Goal: Task Accomplishment & Management: Use online tool/utility

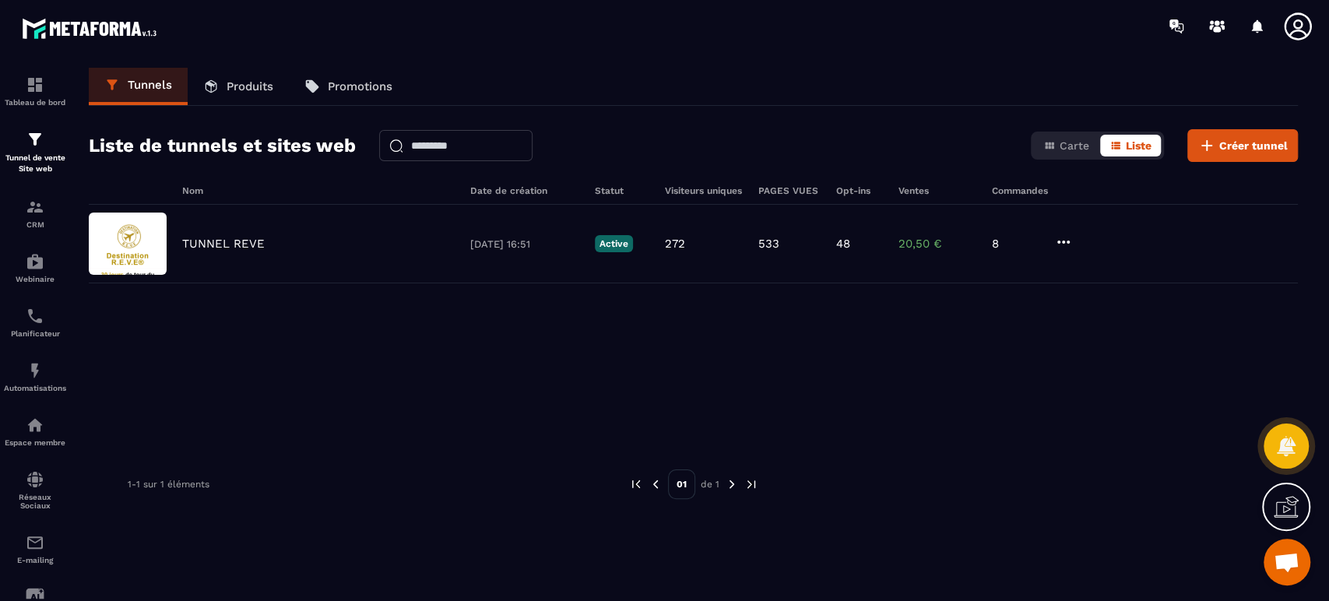
click at [210, 245] on p "TUNNEL REVE" at bounding box center [223, 244] width 83 height 14
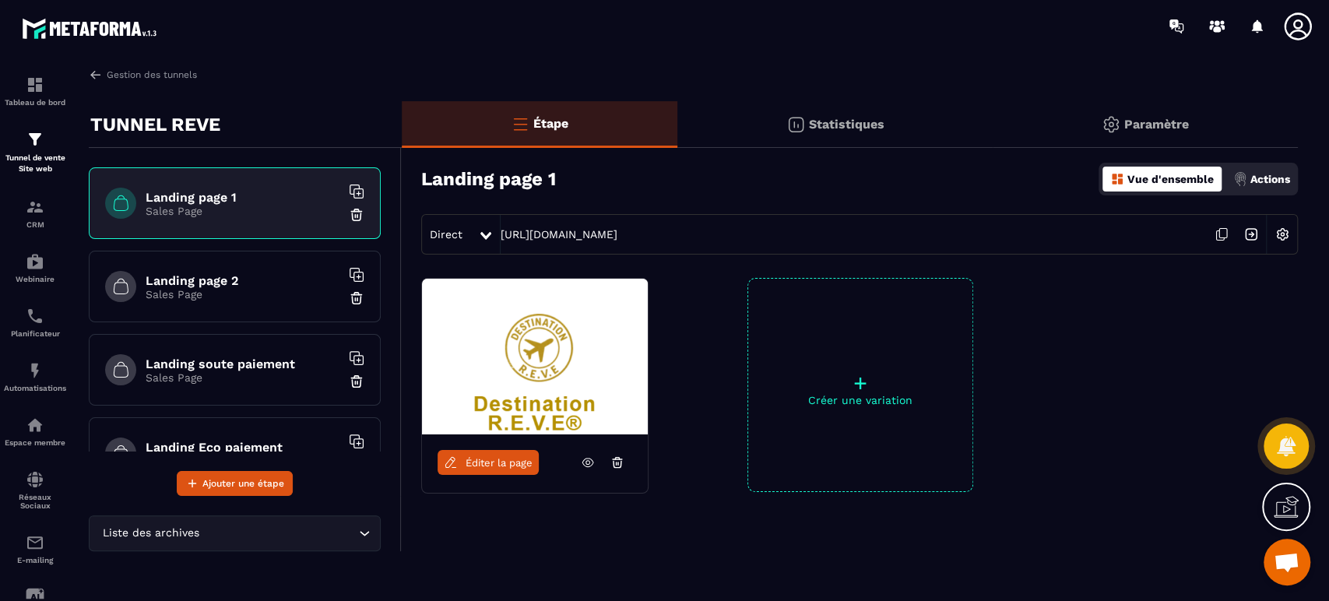
click at [1220, 235] on icon at bounding box center [1222, 235] width 30 height 30
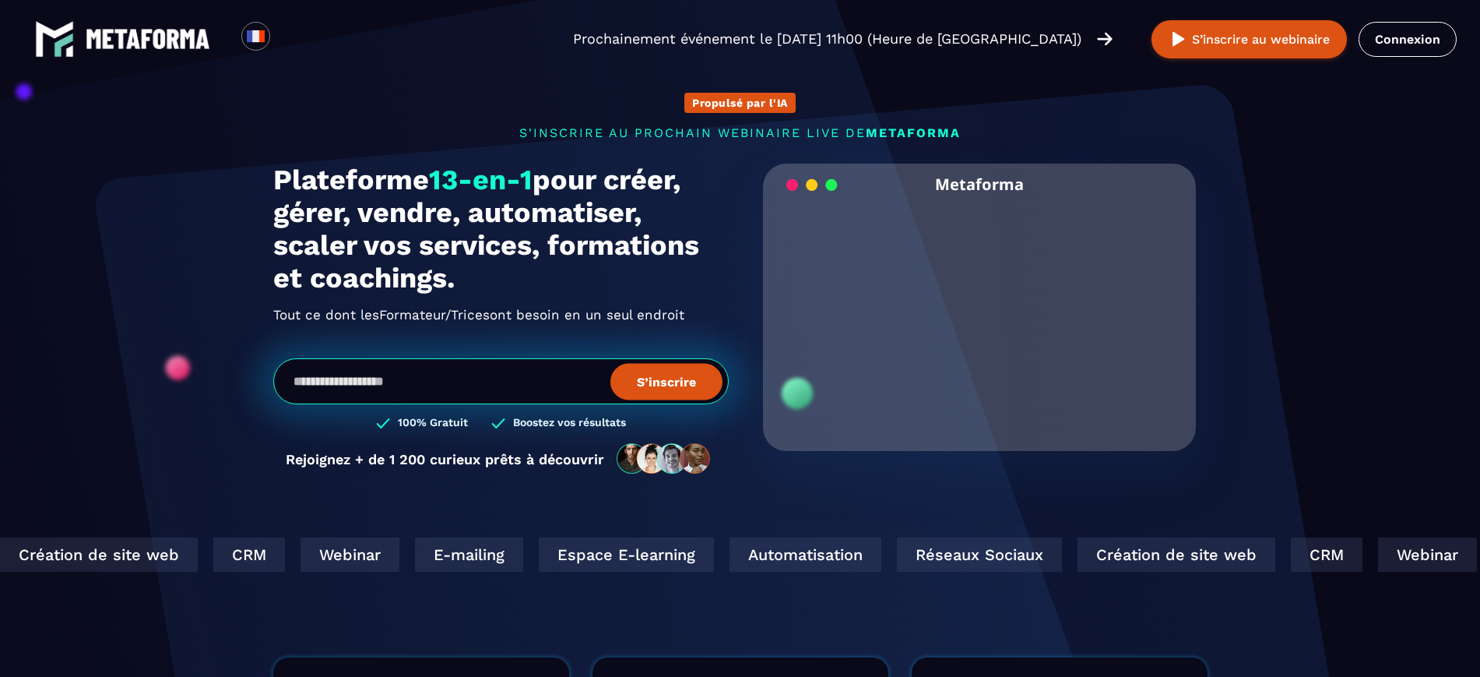
click at [1426, 45] on link "Connexion" at bounding box center [1408, 39] width 98 height 35
